Goal: Communication & Community: Answer question/provide support

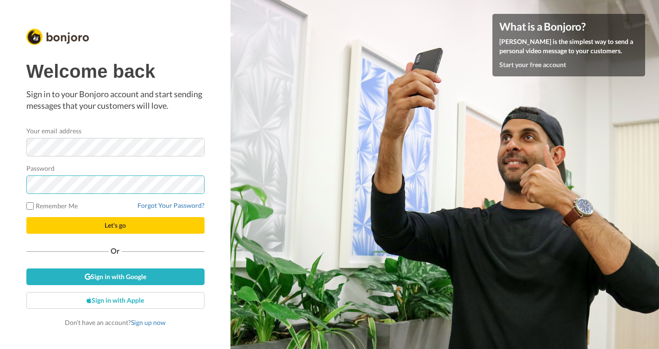
click at [115, 225] on button "Let's go" at bounding box center [115, 225] width 178 height 17
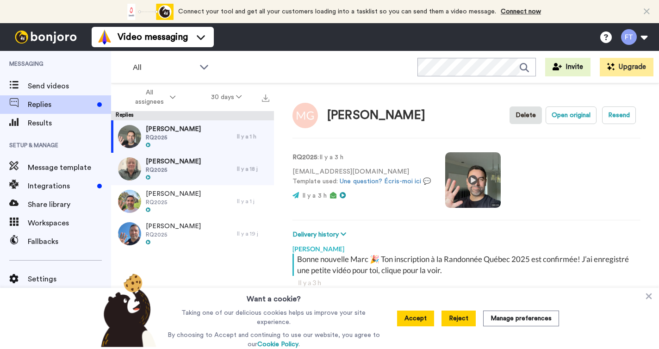
click at [454, 319] on button "Reject" at bounding box center [458, 318] width 34 height 16
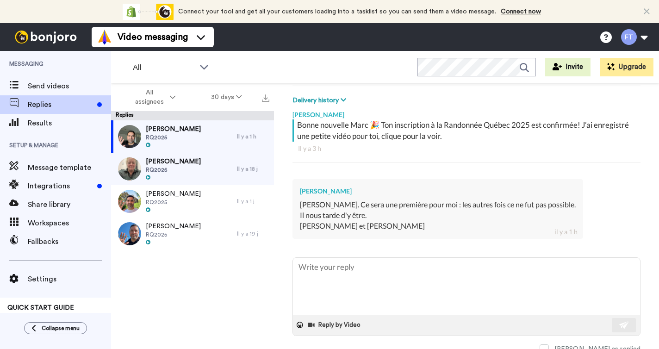
scroll to position [136, 0]
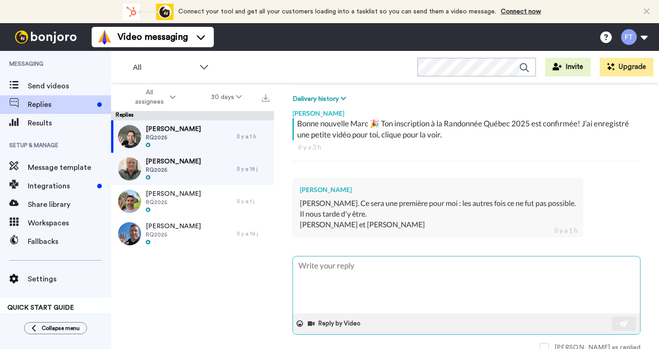
click at [328, 264] on textarea at bounding box center [466, 284] width 347 height 57
type textarea "x"
type textarea "B"
type textarea "x"
type textarea "Bi"
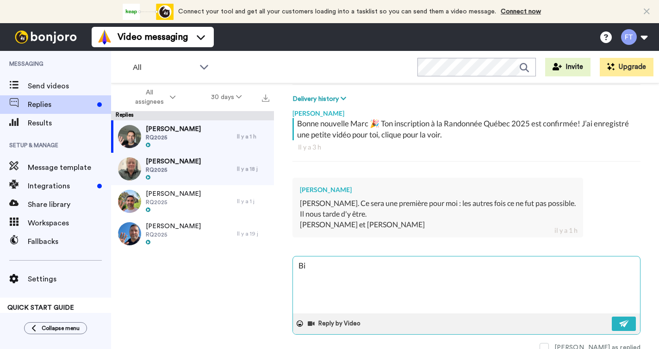
type textarea "x"
type textarea "Bie"
type textarea "x"
type textarea "Bien"
type textarea "x"
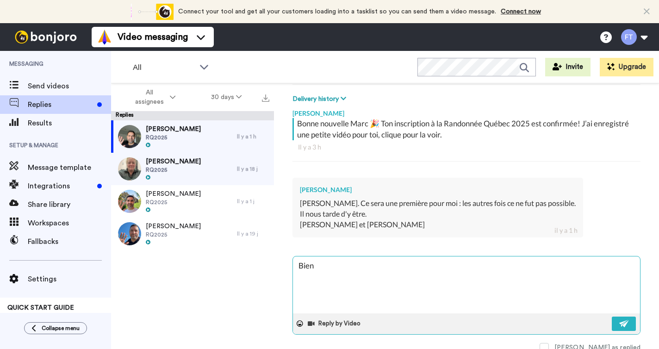
type textarea "Bien"
type textarea "x"
type textarea "Bien c"
type textarea "x"
type textarea "Bien co"
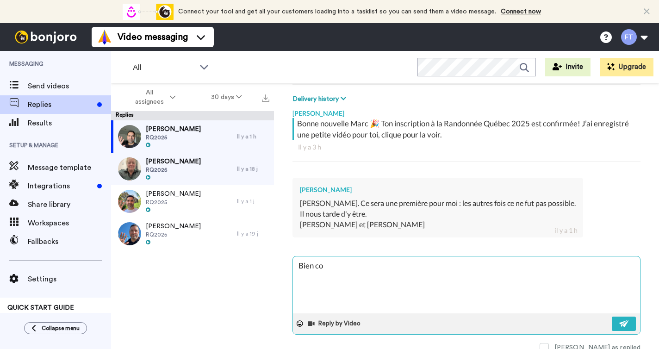
type textarea "x"
type textarea "Bien con"
type textarea "x"
type textarea "Bien cont"
type textarea "x"
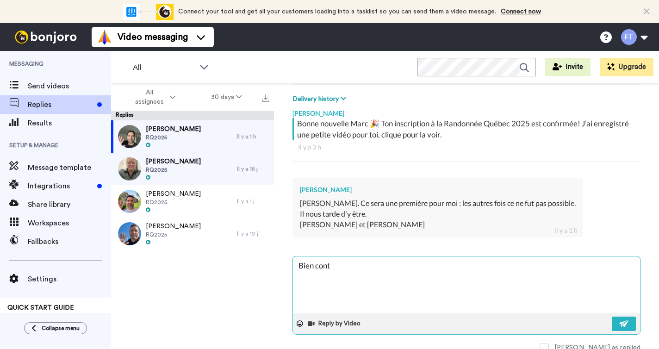
type textarea "Bien conte"
type textarea "x"
type textarea "Bien conten"
type textarea "x"
type textarea "Bien content"
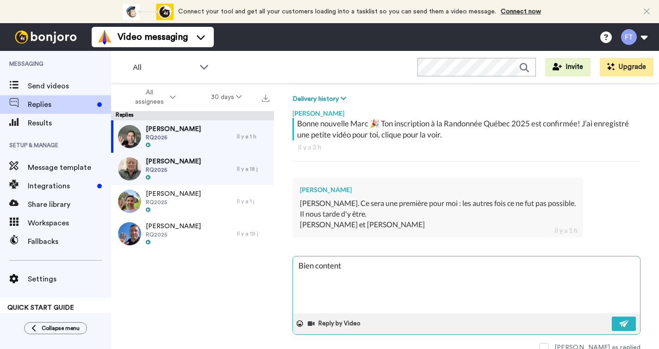
type textarea "x"
type textarea "Bien contents"
type textarea "x"
type textarea "Bien contents"
type textarea "x"
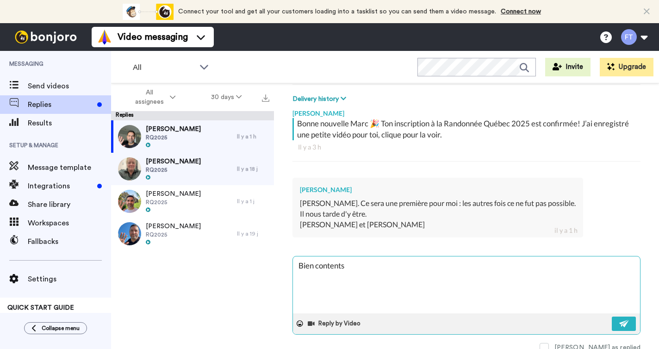
type textarea "Bien contents d"
type textarea "x"
type textarea "Bien contents de"
type textarea "x"
type textarea "Bien contents de"
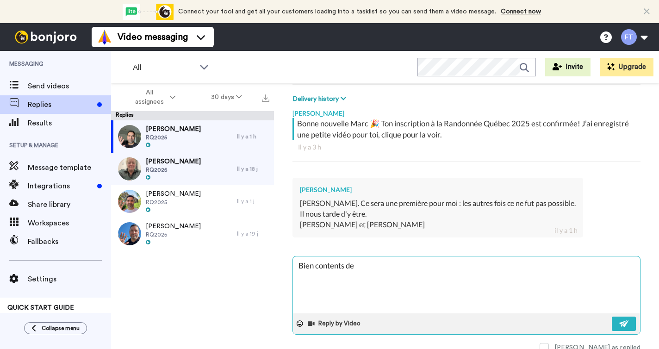
type textarea "x"
type textarea "Bien contents de v"
type textarea "x"
type textarea "Bien contents de vo"
type textarea "x"
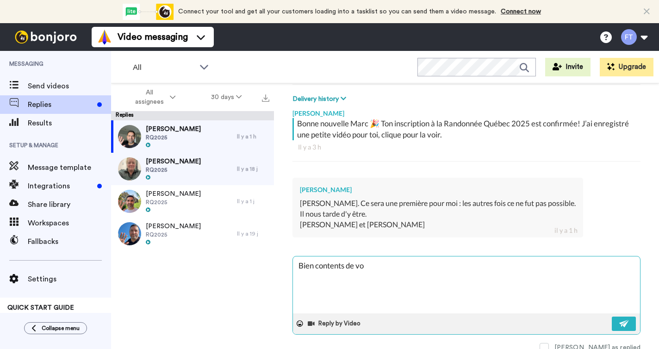
type textarea "Bien contents de vou"
type textarea "x"
type textarea "Bien contents de vo"
type textarea "x"
type textarea "Bien contents de v"
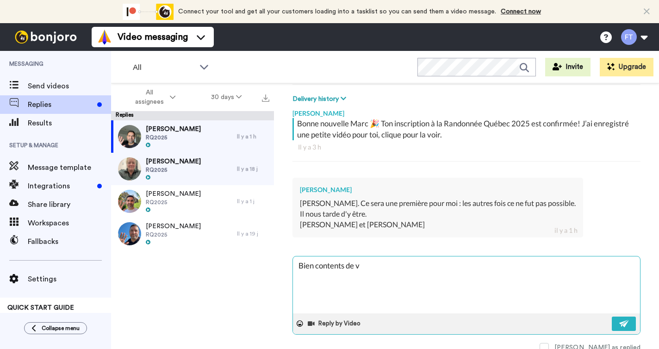
type textarea "x"
type textarea "Bien contents de"
type textarea "x"
type textarea "Bien contents de"
type textarea "x"
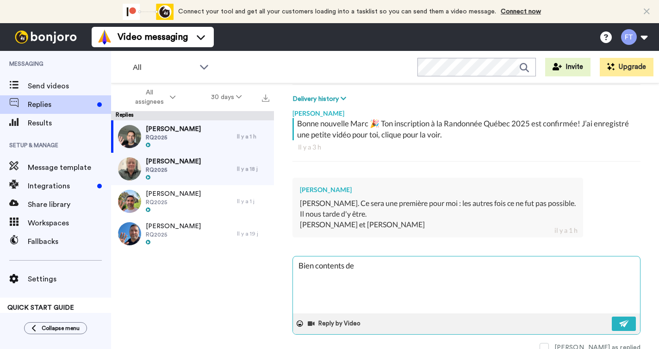
type textarea "Bien contents d"
type textarea "x"
type textarea "Bien contents"
type textarea "x"
type textarea "Bien contents"
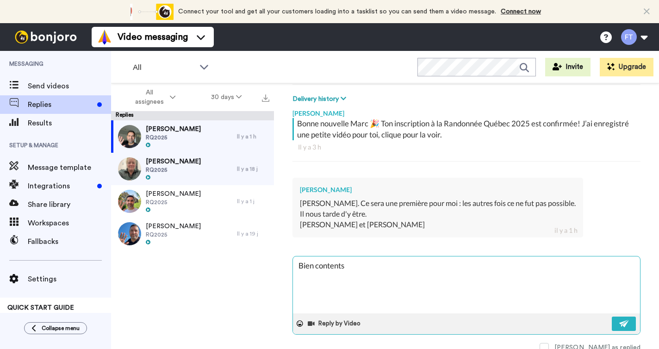
type textarea "x"
type textarea "Bien content"
type textarea "x"
type textarea "Bien conten"
type textarea "x"
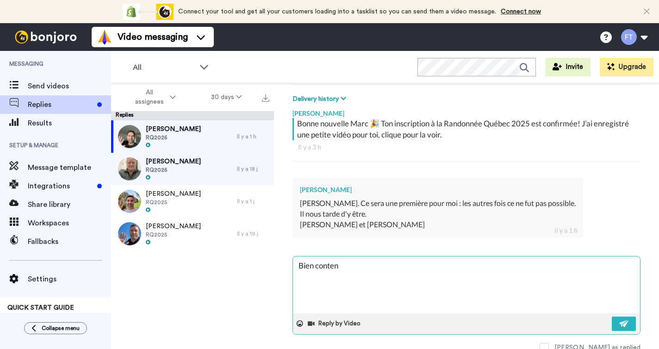
type textarea "Bien conte"
type textarea "x"
type textarea "Bien cont"
type textarea "x"
type textarea "Bien con"
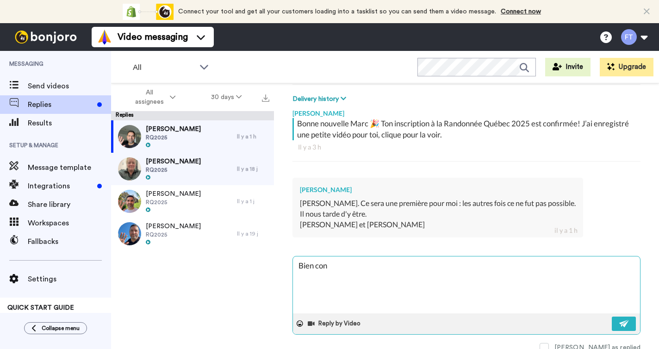
type textarea "x"
type textarea "Bien co"
type textarea "x"
type textarea "Bien c"
type textarea "x"
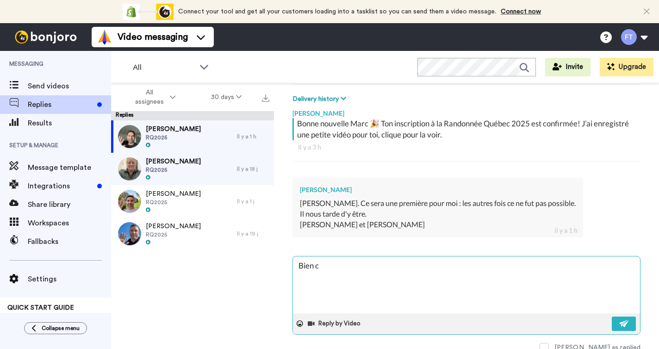
type textarea "Bien"
type textarea "x"
type textarea "Bien"
type textarea "x"
type textarea "Bie"
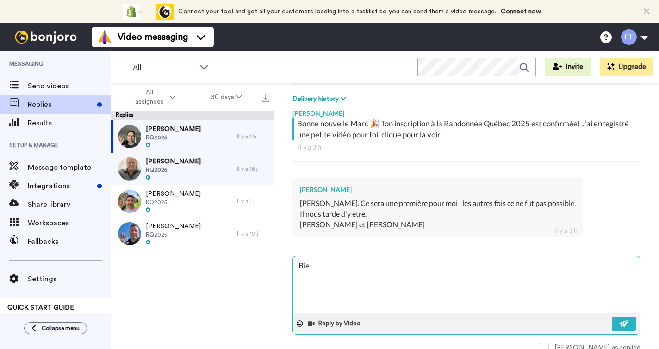
type textarea "x"
type textarea "Bi"
type textarea "x"
type textarea "B"
type textarea "x"
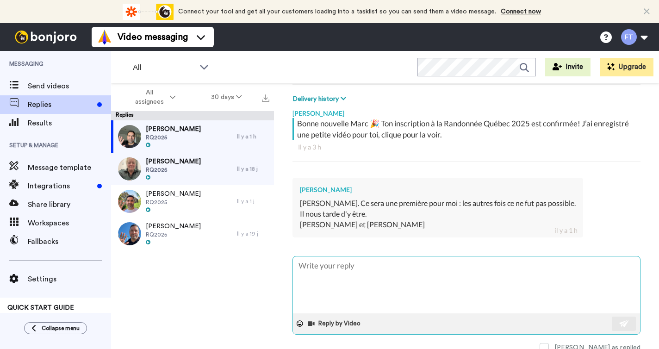
type textarea "x"
type textarea "M"
type textarea "x"
type textarea "Mi"
type textarea "x"
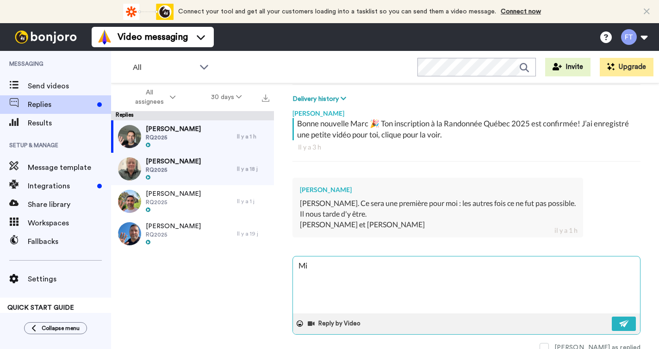
type textarea "Mir"
type textarea "x"
type textarea "Mire"
type textarea "x"
type textarea "Mirei"
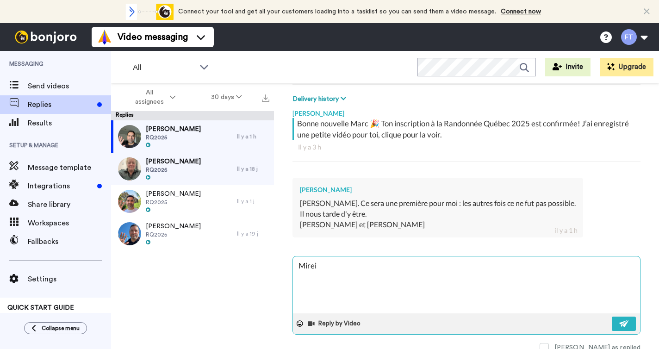
type textarea "x"
type textarea "Mireil"
type textarea "x"
type textarea "Mireill"
type textarea "x"
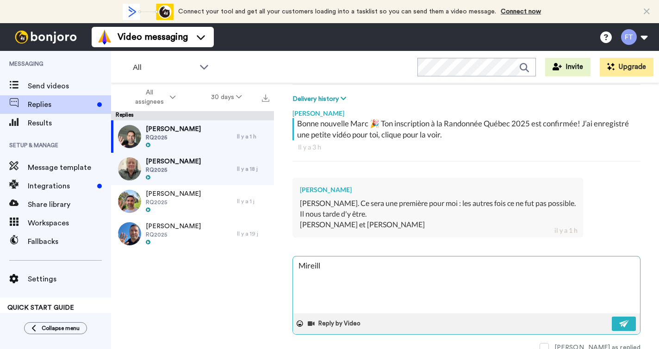
type textarea "Mireille"
type textarea "x"
type textarea "Mireille"
type textarea "x"
type textarea "Mireille e"
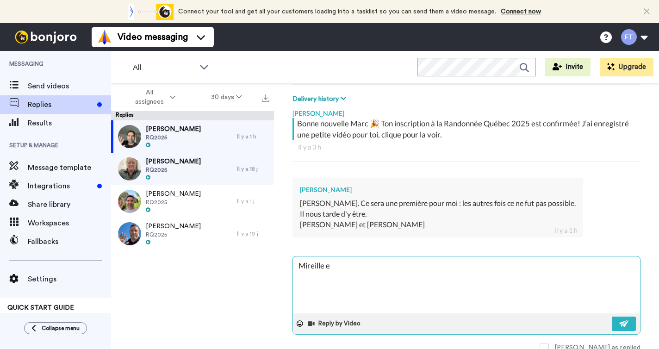
type textarea "x"
type textarea "Mireille et"
type textarea "x"
type textarea "Mireille et"
type textarea "x"
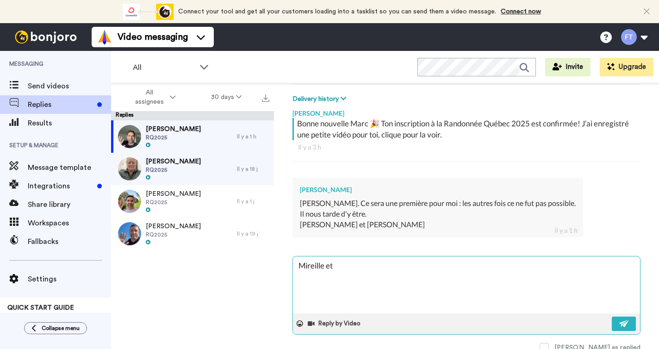
type textarea "Mireille et m"
type textarea "x"
type textarea "Mireille et mo"
type textarea "x"
type textarea "Mireille et moi"
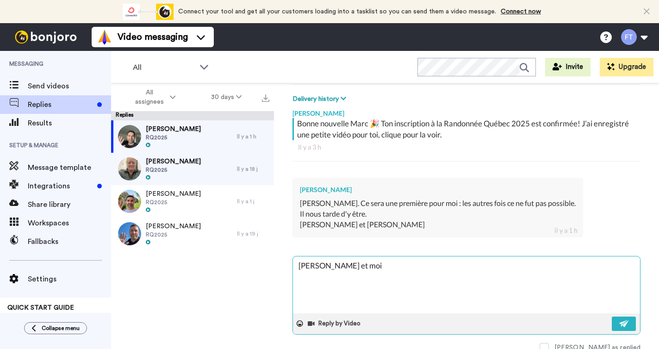
type textarea "x"
type textarea "Mireille et moi"
type textarea "x"
type textarea "Mireille et moi s"
type textarea "x"
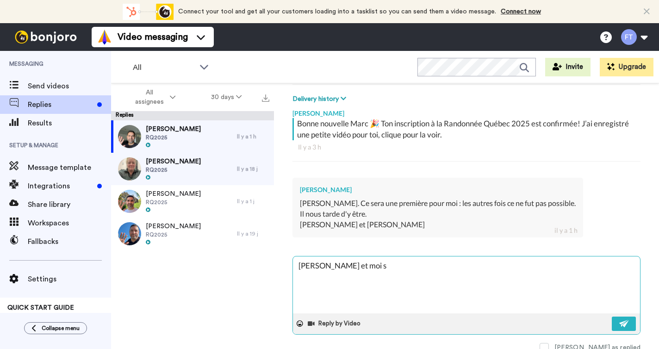
type textarea "Mireille et moi so"
type textarea "x"
type textarea "Mireille et moi som"
type textarea "x"
type textarea "Mireille et moi somm"
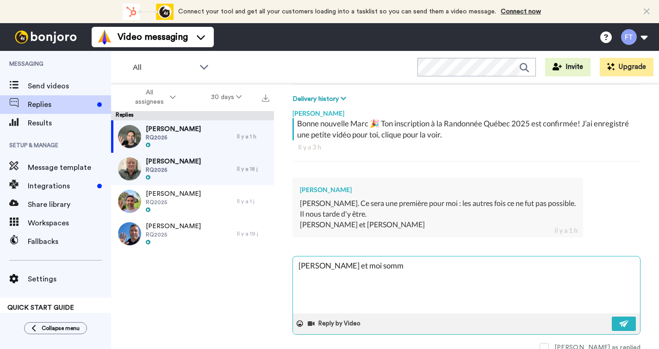
type textarea "x"
type textarea "Mireille et moi somme"
type textarea "x"
type textarea "Mireille et moi sommes"
type textarea "x"
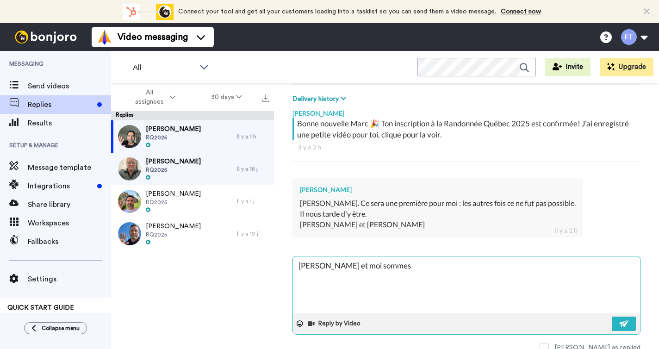
type textarea "Mireille et moi sommes"
type textarea "x"
type textarea "Mireille et moi sommes b"
type textarea "x"
type textarea "Mireille et moi sommes bi"
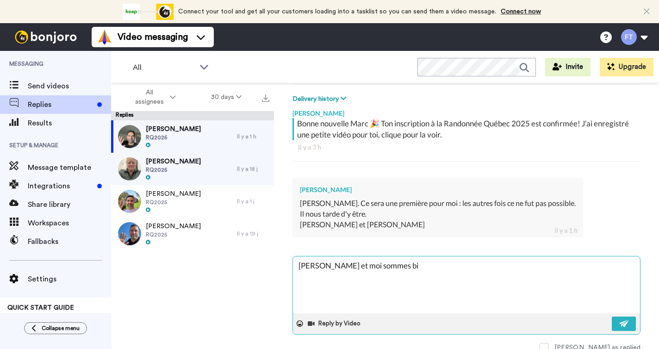
type textarea "x"
type textarea "Mireille et moi sommes bie"
type textarea "x"
type textarea "Mireille et moi sommes bien"
type textarea "x"
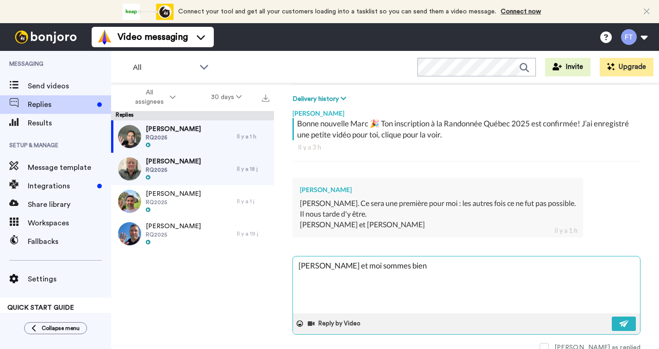
type textarea "Mireille et moi sommes bien"
type textarea "x"
type textarea "Mireille et moi sommes bien c"
type textarea "x"
type textarea "Mireille et moi sommes bien co"
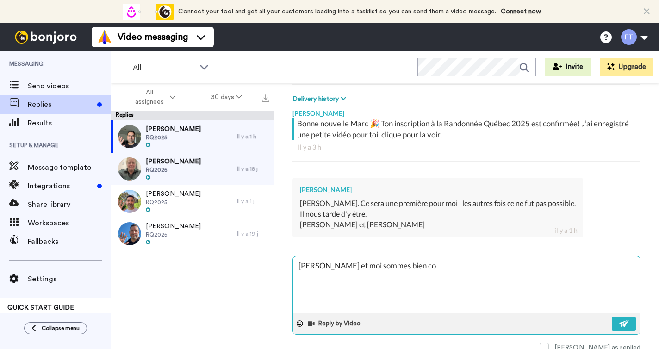
type textarea "x"
type textarea "Mireille et moi sommes bien con"
type textarea "x"
type textarea "Mireille et moi sommes bien cont"
type textarea "x"
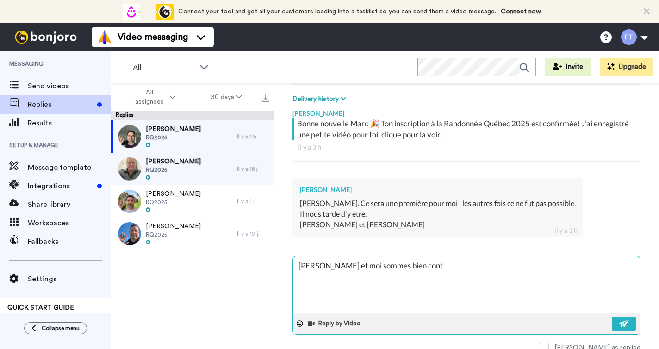
type textarea "Mireille et moi sommes bien conte"
type textarea "x"
type textarea "Mireille et moi sommes bien conten"
type textarea "x"
type textarea "Mireille et moi sommes bien content"
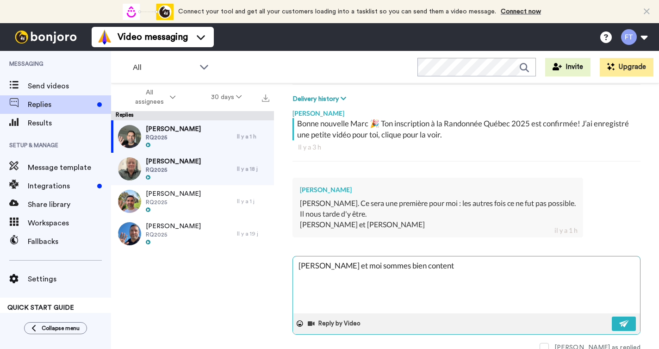
type textarea "x"
type textarea "Mireille et moi sommes bien contents"
type textarea "x"
type textarea "Mireille et moi sommes bien contents"
type textarea "x"
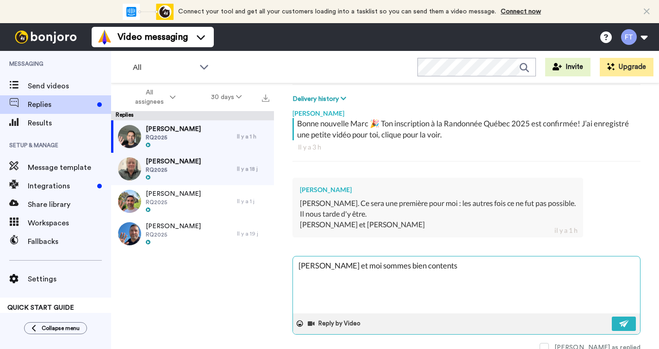
type textarea "Mireille et moi sommes bien contents d"
type textarea "x"
type textarea "Mireille et moi sommes bien contents de"
type textarea "x"
type textarea "Mireille et moi sommes bien contents de"
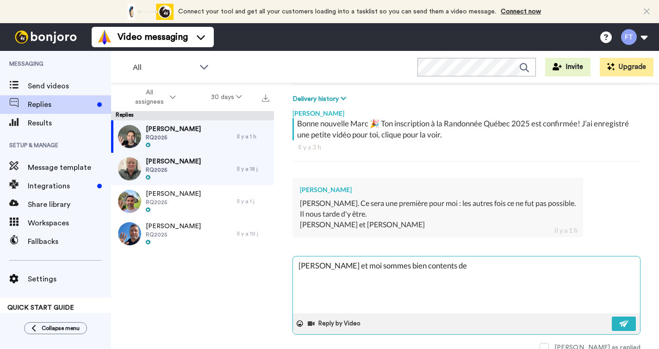
type textarea "x"
type textarea "Mireille et moi sommes bien contents de v"
type textarea "x"
type textarea "Mireille et moi sommes bien contents de vo"
type textarea "x"
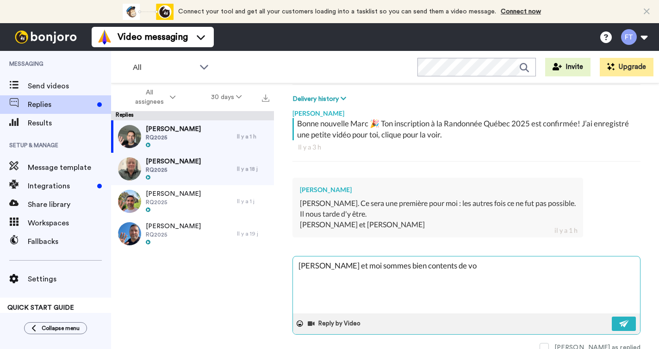
type textarea "Mireille et moi sommes bien contents de vou"
type textarea "x"
type textarea "Mireille et moi sommes bien contents de vous"
type textarea "x"
type textarea "Mireille et moi sommes bien contents de vous"
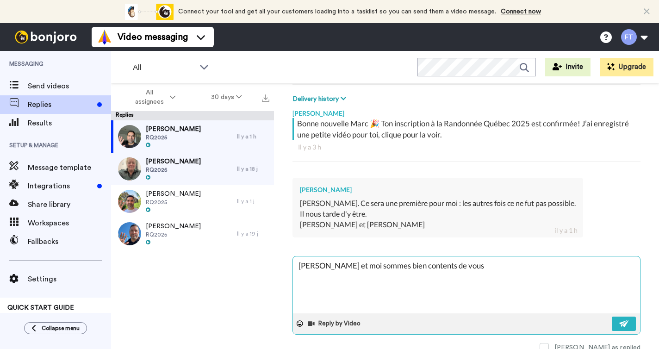
type textarea "x"
type textarea "Mireille et moi sommes bien contents de vous a"
type textarea "x"
type textarea "Mireille et moi sommes bien contents de vous av"
type textarea "x"
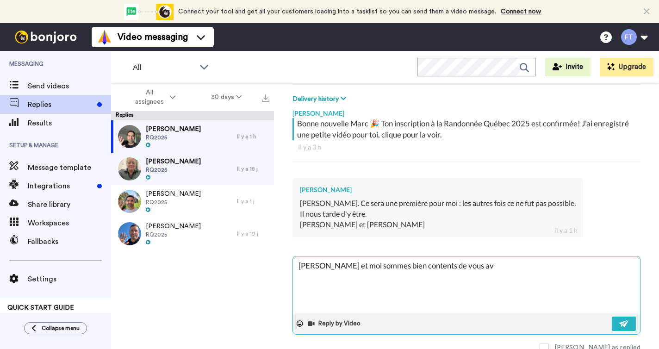
type textarea "Mireille et moi sommes bien contents de vous avo"
type textarea "x"
type textarea "Mireille et moi sommes bien contents de vous avoi"
type textarea "x"
type textarea "Mireille et moi sommes bien contents de vous avoir"
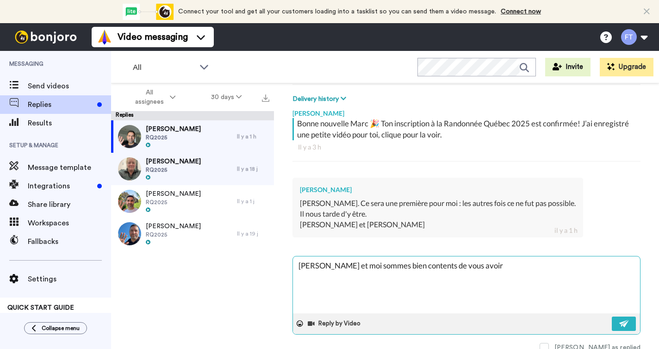
type textarea "x"
type textarea "Mireille et moi sommes bien contents de vous avoir"
type textarea "x"
type textarea "Mireille et moi sommes bien contents de vous avoir p"
type textarea "x"
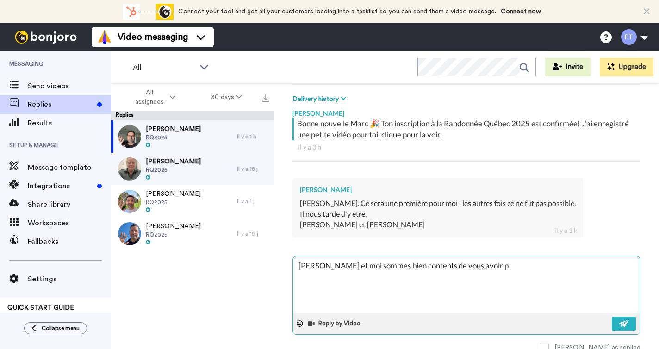
type textarea "Mireille et moi sommes bien contents de vous avoir pa"
type textarea "x"
type textarea "Mireille et moi sommes bien contents de vous avoir par"
type textarea "x"
type textarea "Mireille et moi sommes bien contents de vous avoir parm"
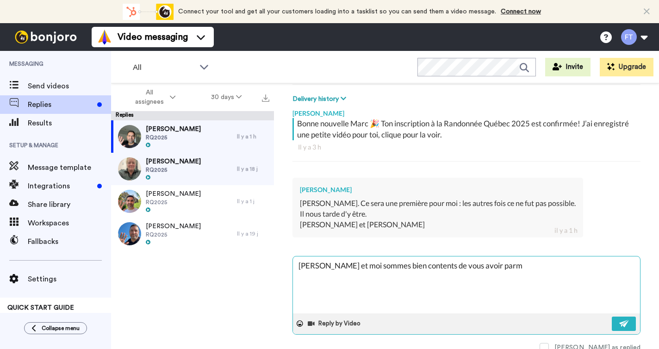
type textarea "x"
type textarea "Mireille et moi sommes bien contents de vous avoir parmi"
type textarea "x"
type textarea "Mireille et moi sommes bien contents de vous avoir parmis"
type textarea "x"
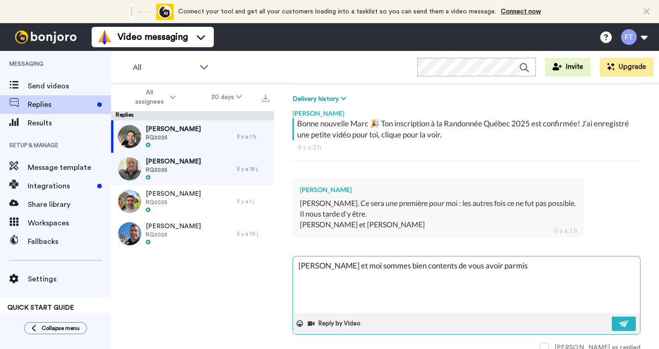
type textarea "Mireille et moi sommes bien contents de vous avoir permis"
type textarea "x"
type textarea "Mireille et moi sommes bien contents de vous avoir permis n"
type textarea "x"
type textarea "Mireille et moi sommes bien contents de vous avoir permis no"
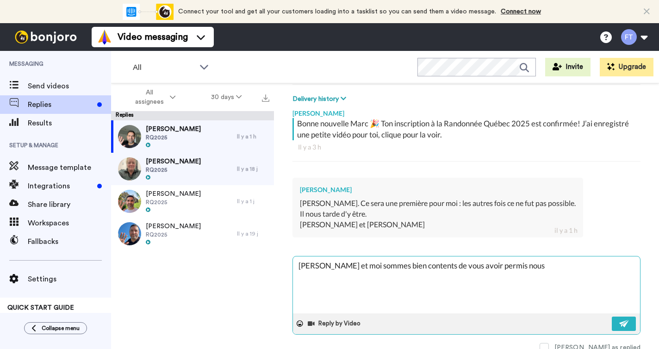
click at [470, 262] on textarea "Mireille et moi sommes bien contents de vous avoir permis nous" at bounding box center [466, 284] width 347 height 57
click at [480, 264] on textarea "Mireille et moi sommes bien contents de vous avoir permis nous" at bounding box center [466, 284] width 347 height 57
click at [524, 261] on textarea "Mireille et moi sommes bien contents de vous avoir parmis nous" at bounding box center [466, 284] width 347 height 57
click at [488, 266] on textarea "Mireille et moi sommes bien contents de vous avoir parmis nous!" at bounding box center [466, 284] width 347 height 57
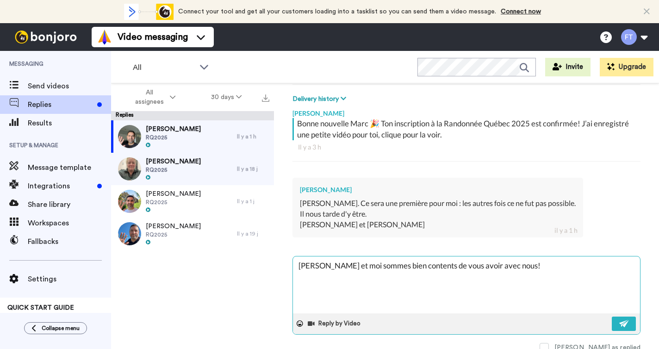
click at [527, 264] on textarea "Mireille et moi sommes bien contents de vous avoir avec nous!" at bounding box center [466, 284] width 347 height 57
click at [617, 320] on button at bounding box center [624, 323] width 24 height 14
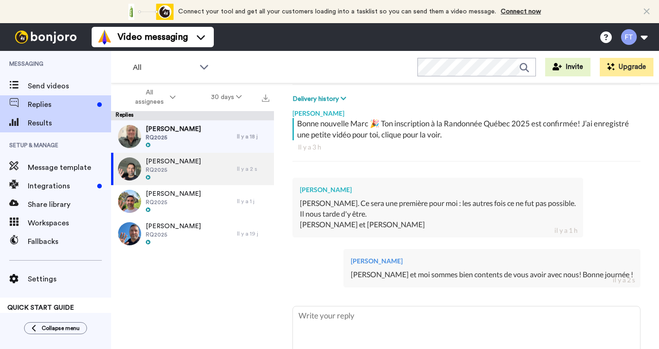
click at [63, 124] on span "Results" at bounding box center [69, 123] width 83 height 11
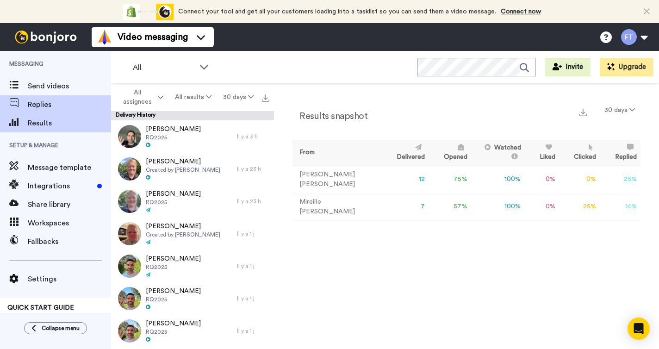
click at [61, 107] on span "Replies" at bounding box center [69, 104] width 83 height 11
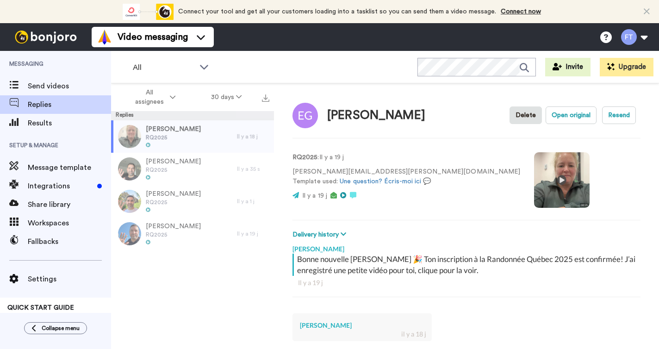
scroll to position [32, 0]
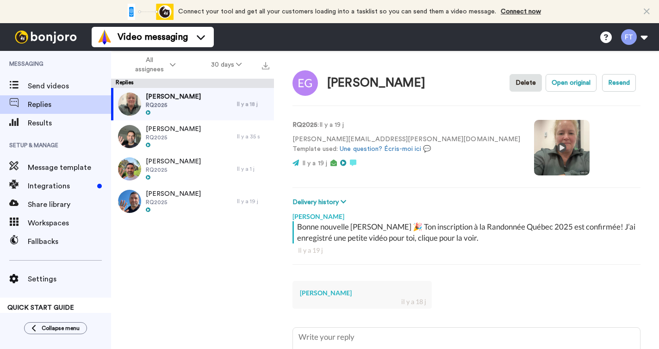
click at [534, 145] on video at bounding box center [562, 148] width 56 height 56
click at [53, 122] on span "Results" at bounding box center [69, 123] width 83 height 11
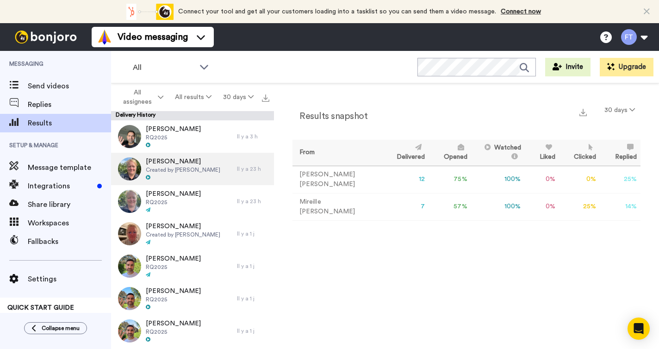
click at [179, 164] on span "[PERSON_NAME]" at bounding box center [183, 161] width 74 height 9
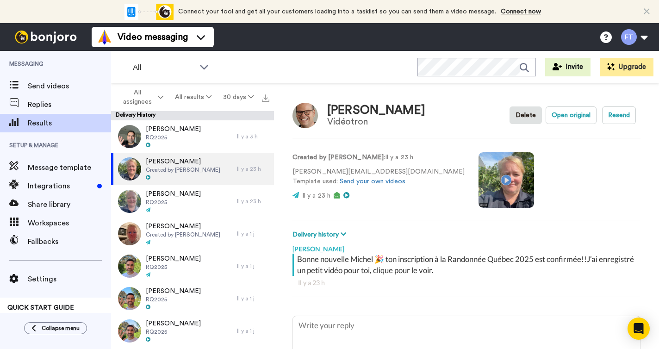
click at [478, 177] on video at bounding box center [506, 180] width 56 height 56
click at [646, 11] on icon at bounding box center [646, 11] width 6 height 9
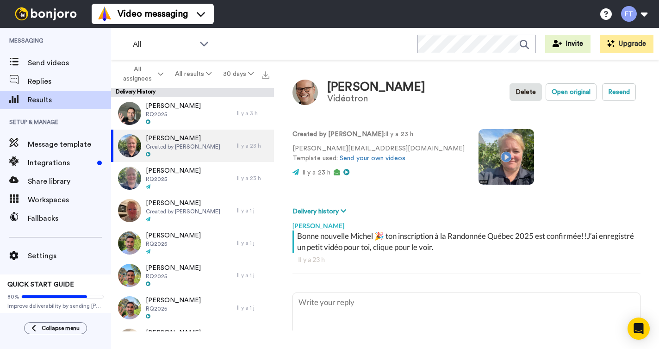
type textarea "x"
click at [478, 154] on video at bounding box center [506, 157] width 56 height 56
click at [643, 16] on button at bounding box center [633, 14] width 35 height 20
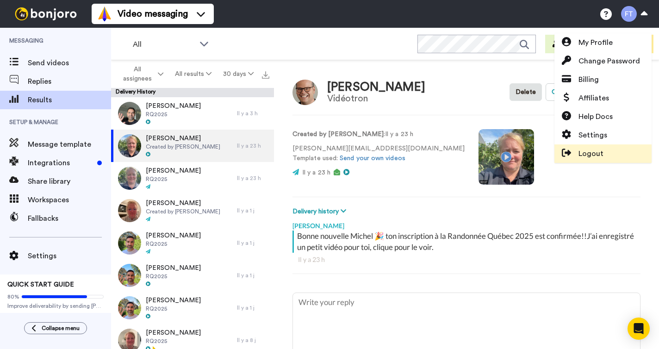
click at [591, 150] on span "Logout" at bounding box center [590, 153] width 25 height 11
